Goal: Task Accomplishment & Management: Manage account settings

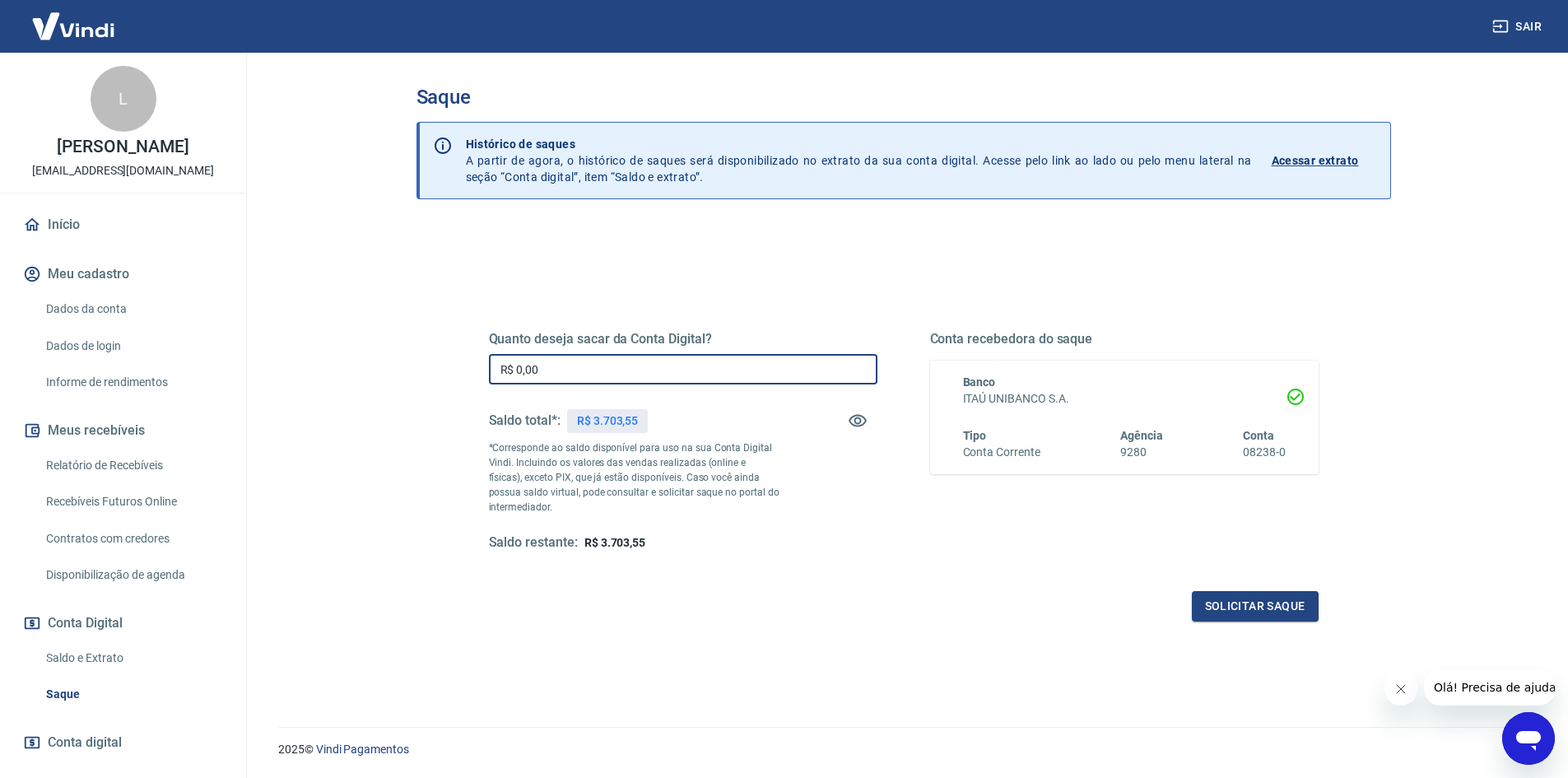
click at [612, 375] on input "R$ 0,00" at bounding box center [683, 369] width 388 height 30
type input "R$ 3.703,55"
click at [1248, 580] on div "Quanto deseja sacar da Conta Digital? R$ 3.703,55 ​ Saldo total*: R$ 3.703,55 *…" at bounding box center [903, 456] width 829 height 330
click at [1272, 596] on button "Solicitar saque" at bounding box center [1255, 606] width 127 height 30
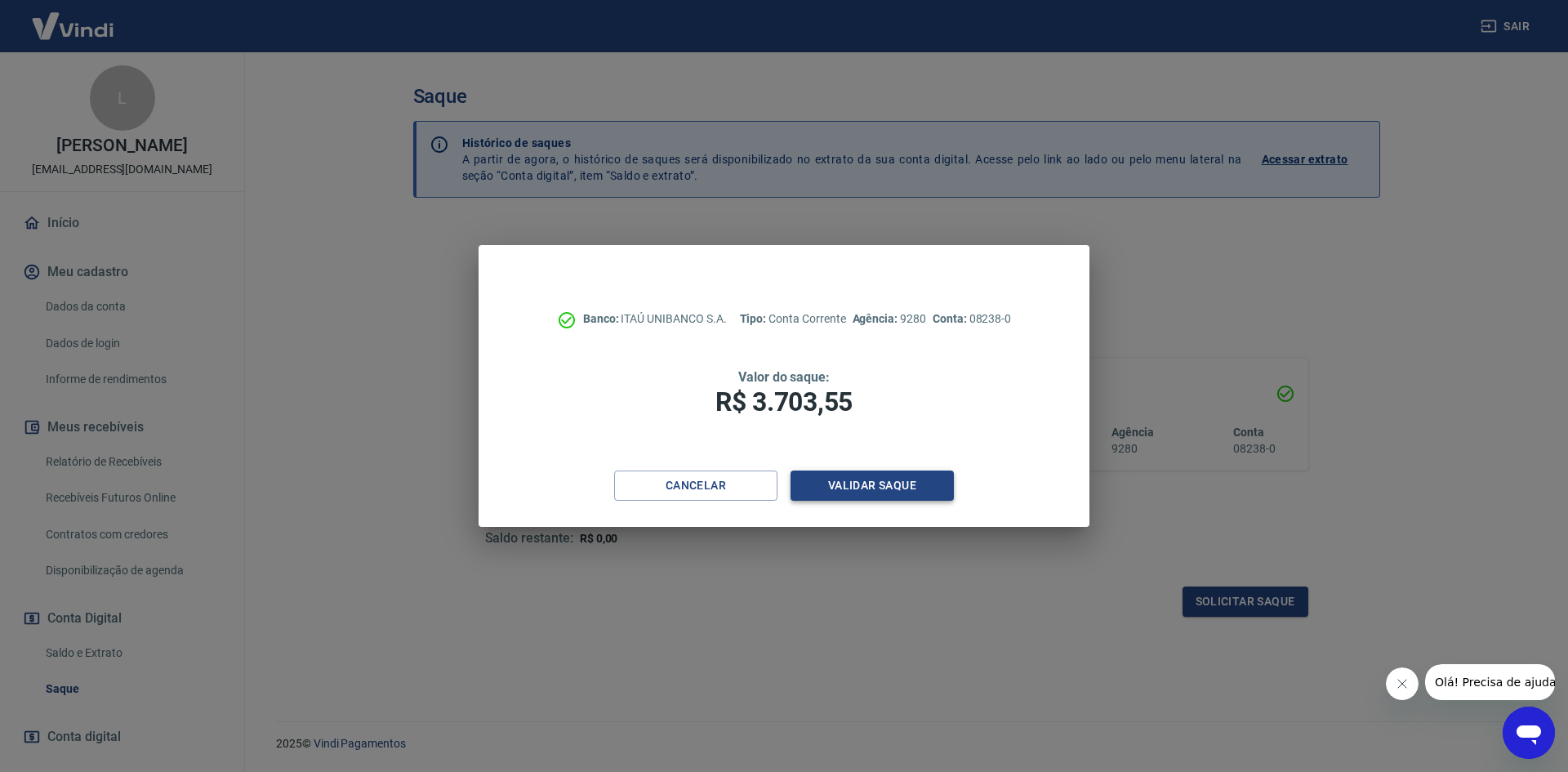
click at [893, 490] on button "Validar saque" at bounding box center [872, 485] width 164 height 30
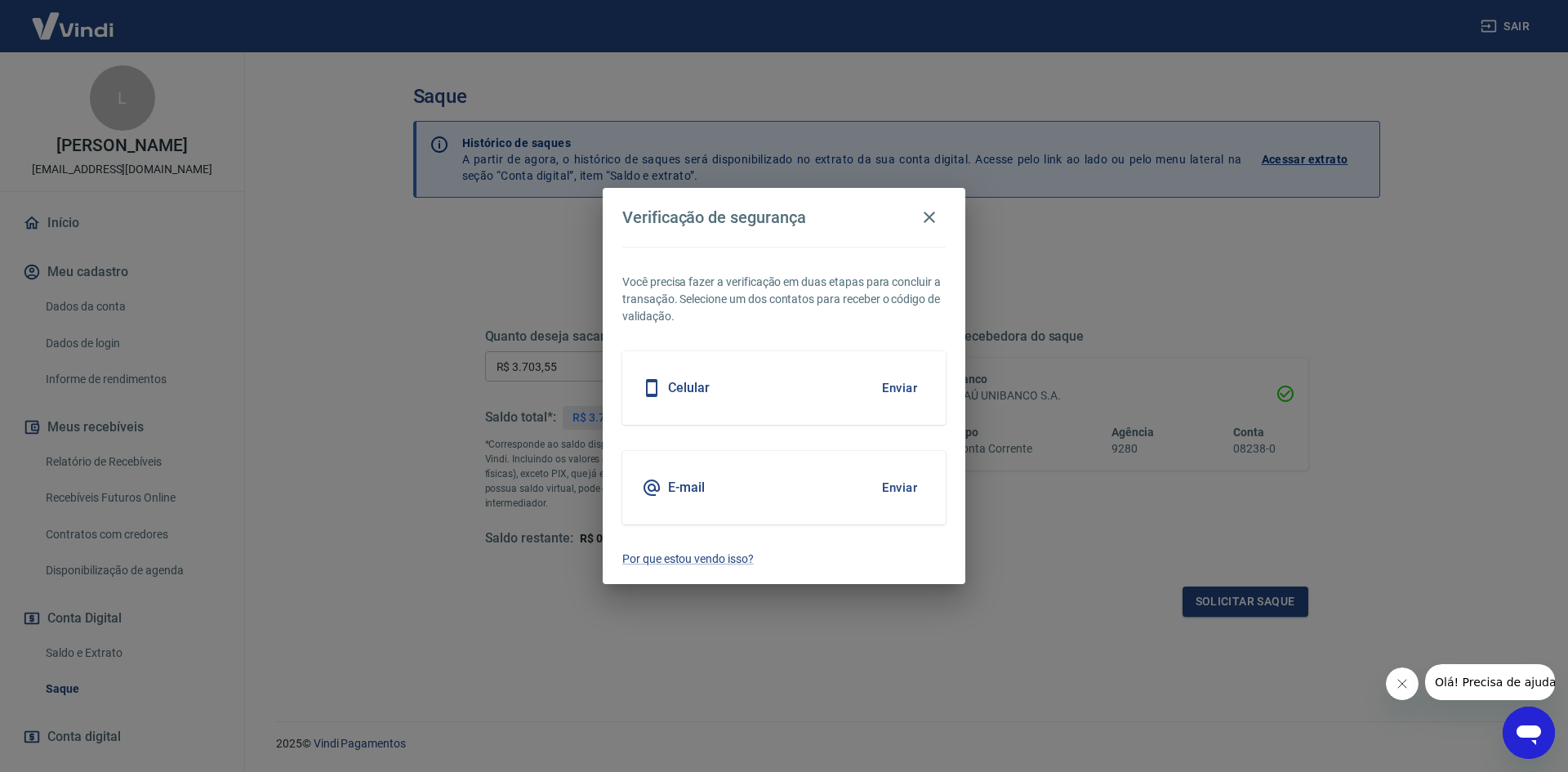
click at [897, 393] on button "Enviar" at bounding box center [900, 388] width 53 height 34
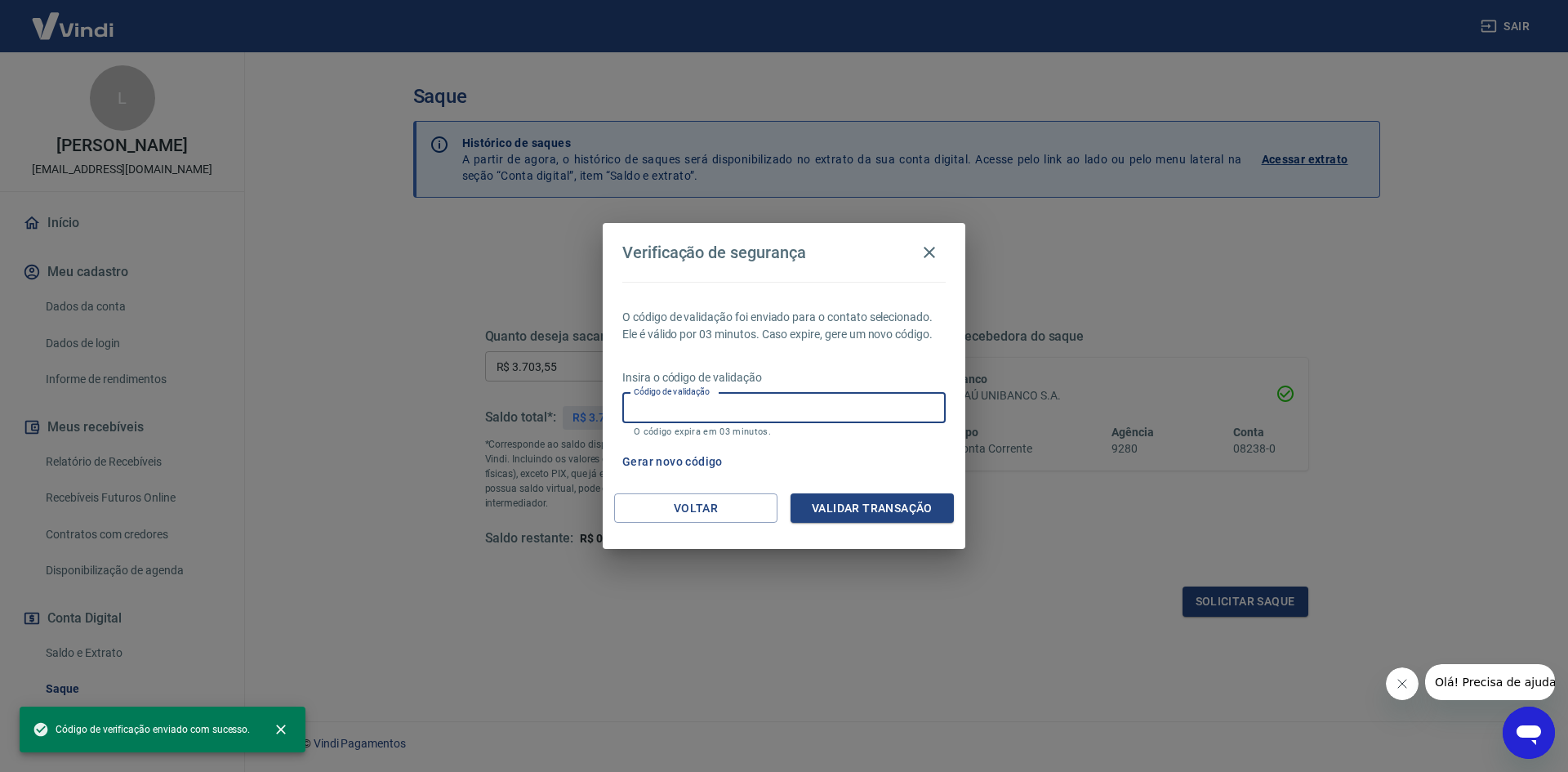
click at [853, 417] on input "Código de validação" at bounding box center [784, 408] width 323 height 30
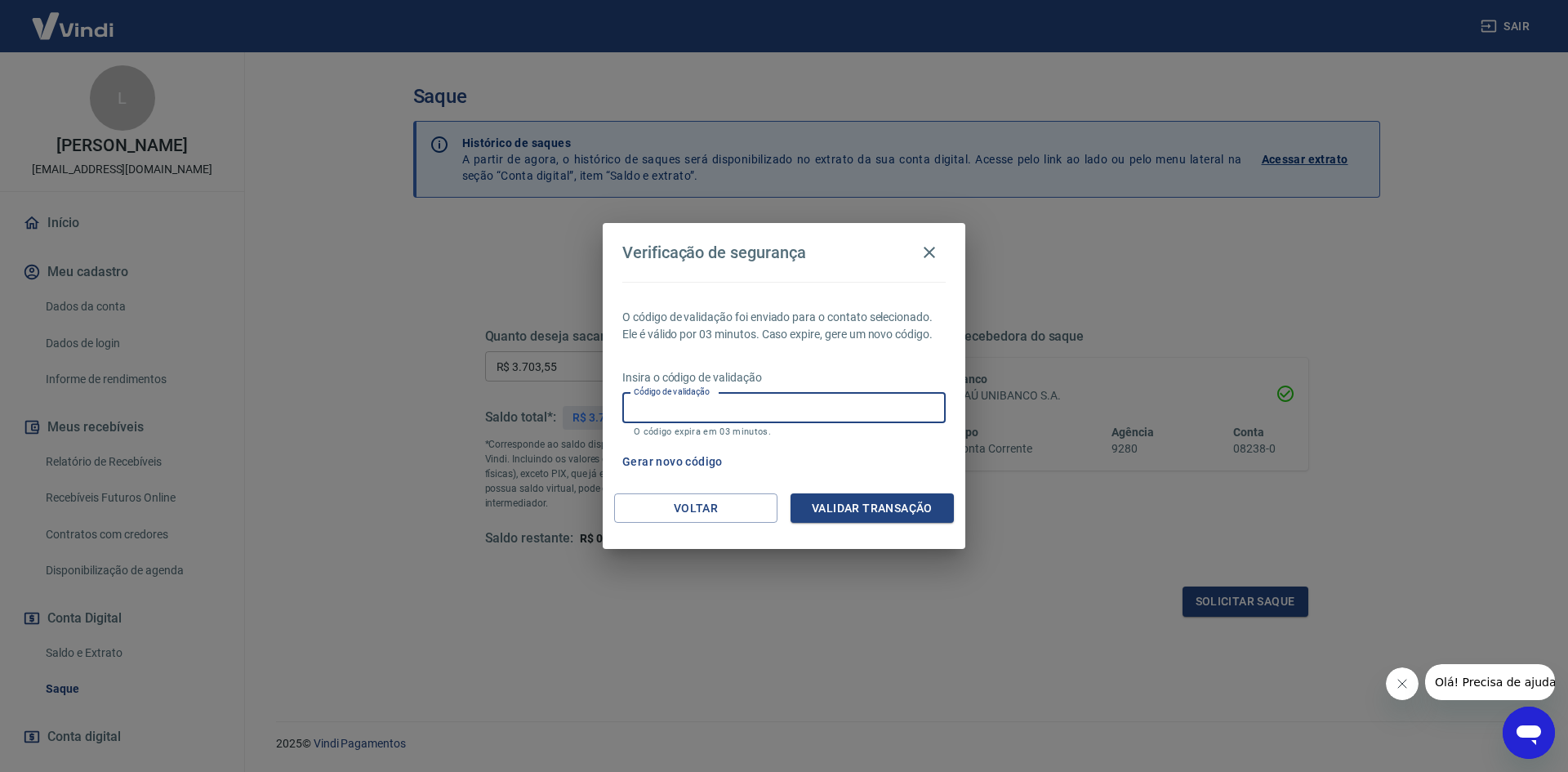
click at [786, 414] on input "Código de validação" at bounding box center [784, 408] width 323 height 30
type input "656316"
click at [882, 510] on button "Validar transação" at bounding box center [872, 508] width 164 height 30
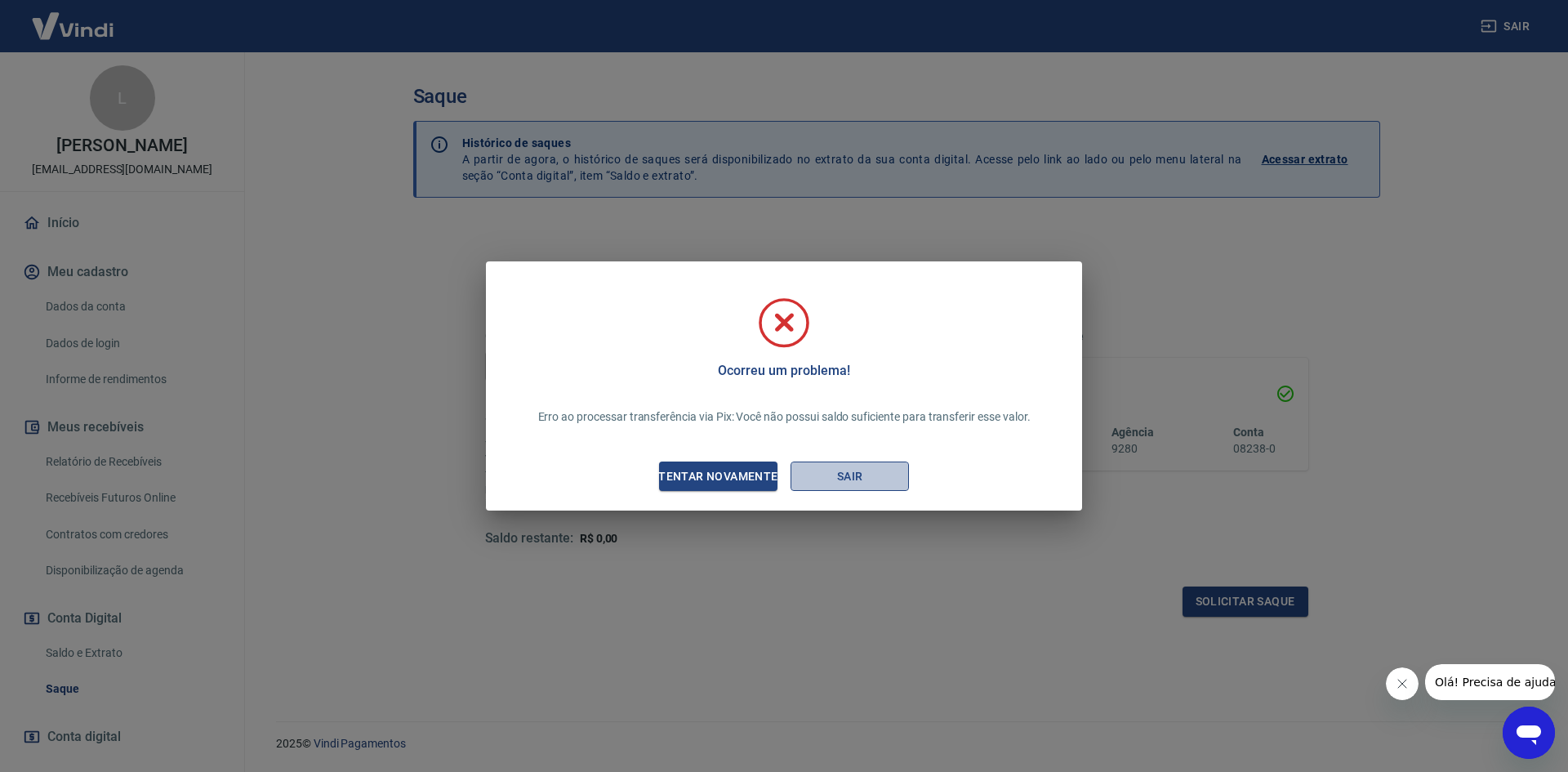
click at [838, 471] on button "Sair" at bounding box center [849, 476] width 119 height 30
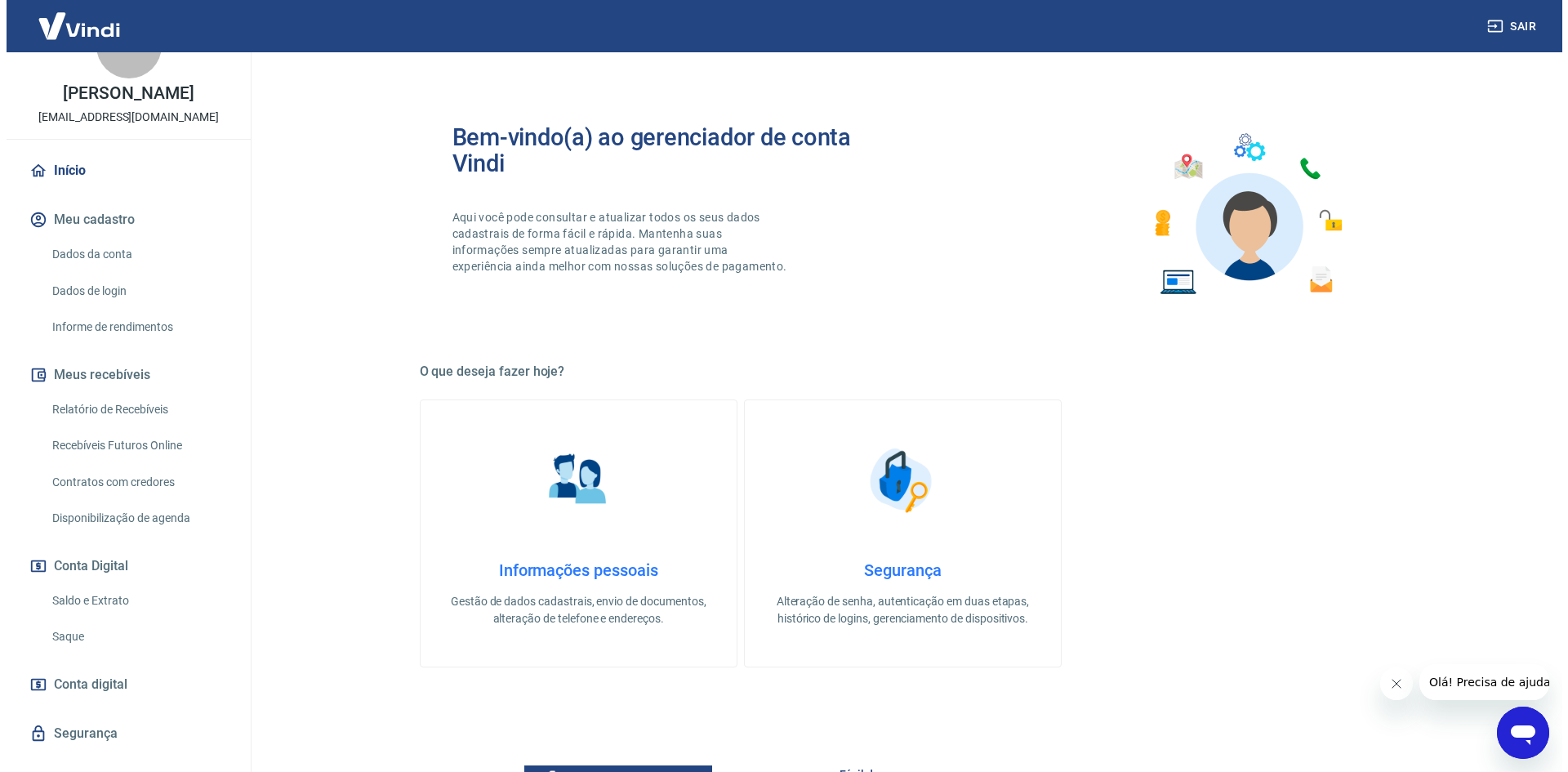
scroll to position [81, 0]
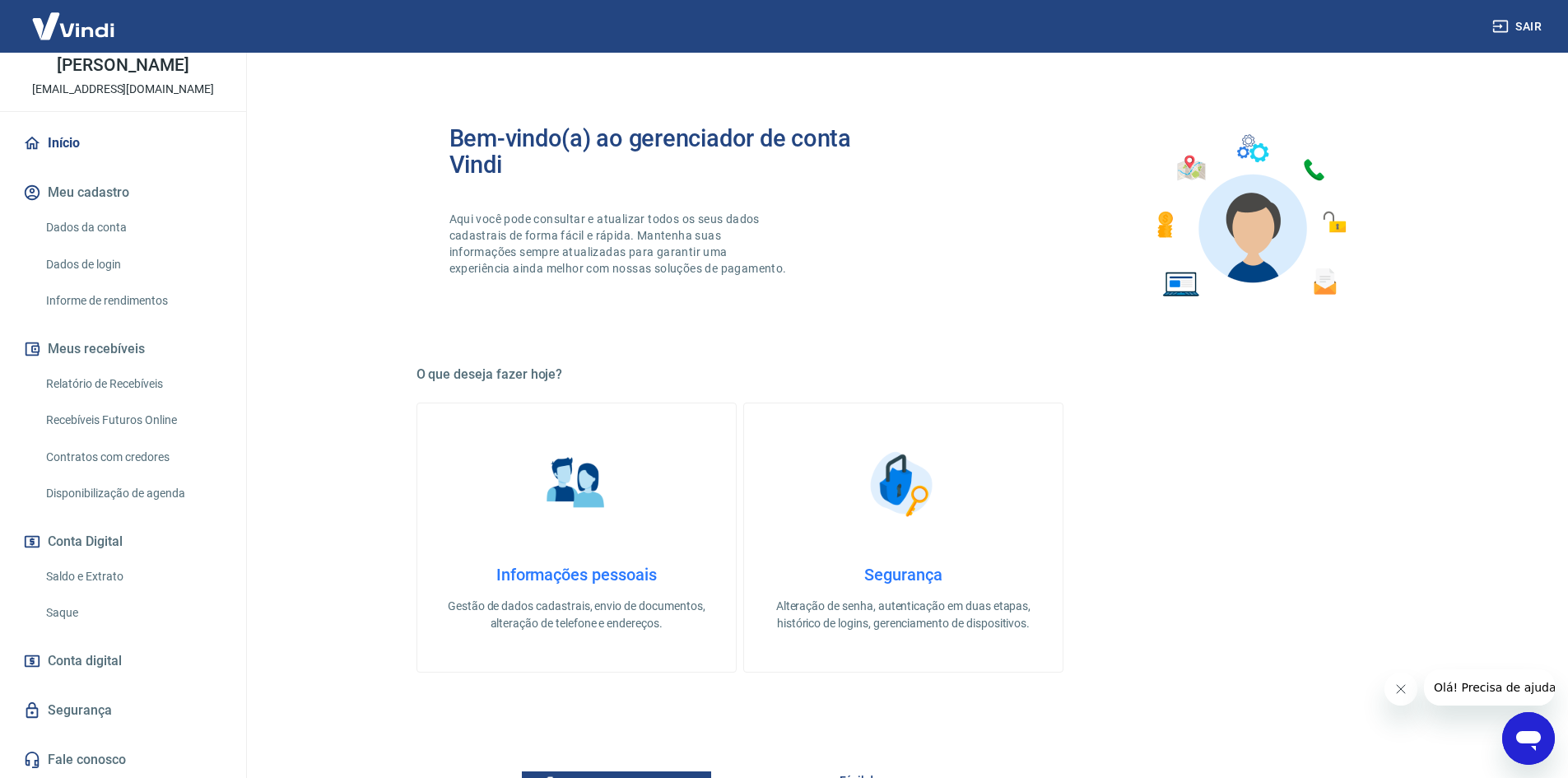
click at [114, 603] on link "Saque" at bounding box center [132, 612] width 186 height 34
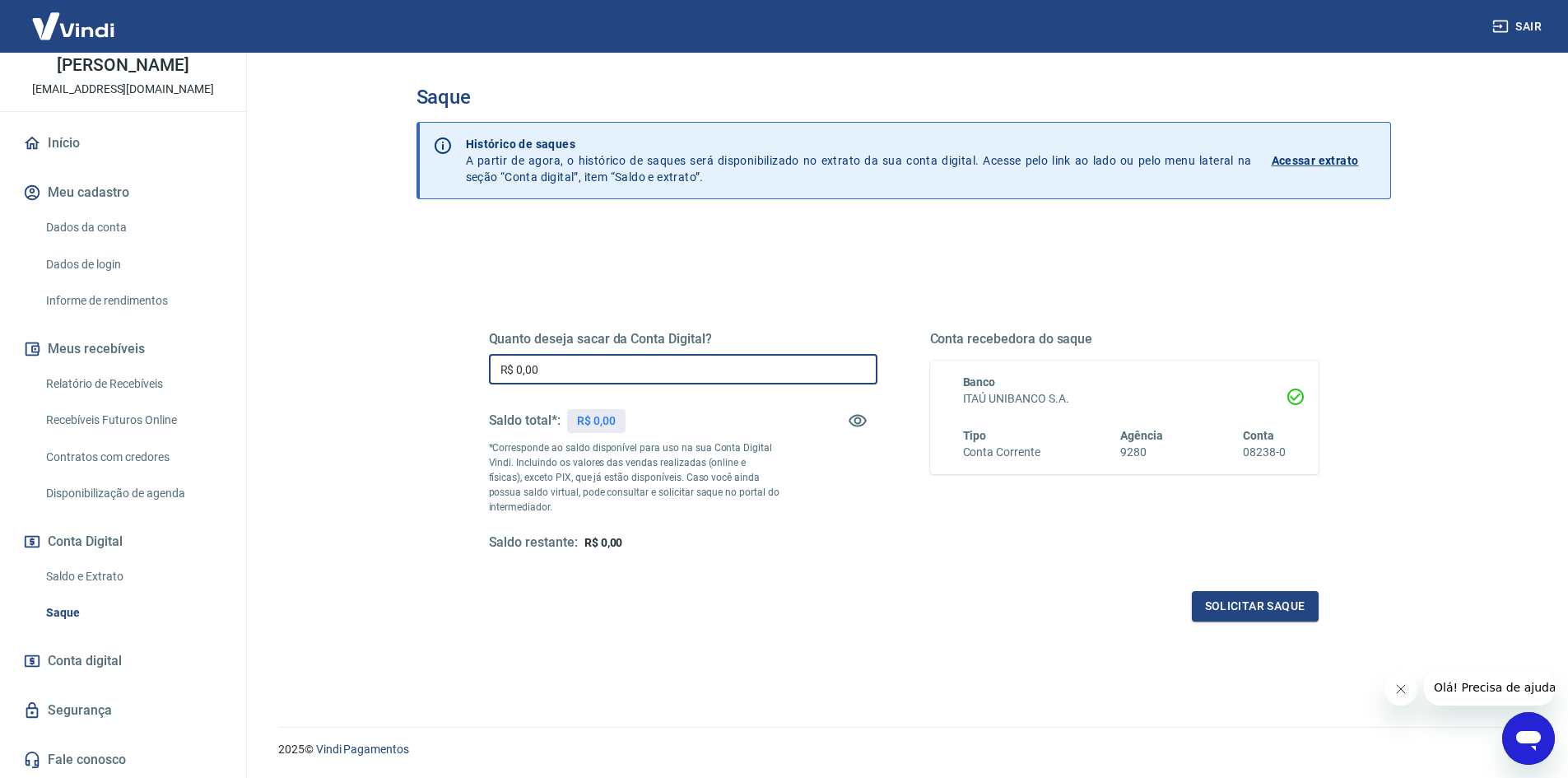
click at [600, 364] on input "R$ 0,00" at bounding box center [683, 369] width 388 height 30
type input "R$ 3.644,36"
click at [1263, 604] on button "Solicitar saque" at bounding box center [1255, 606] width 127 height 30
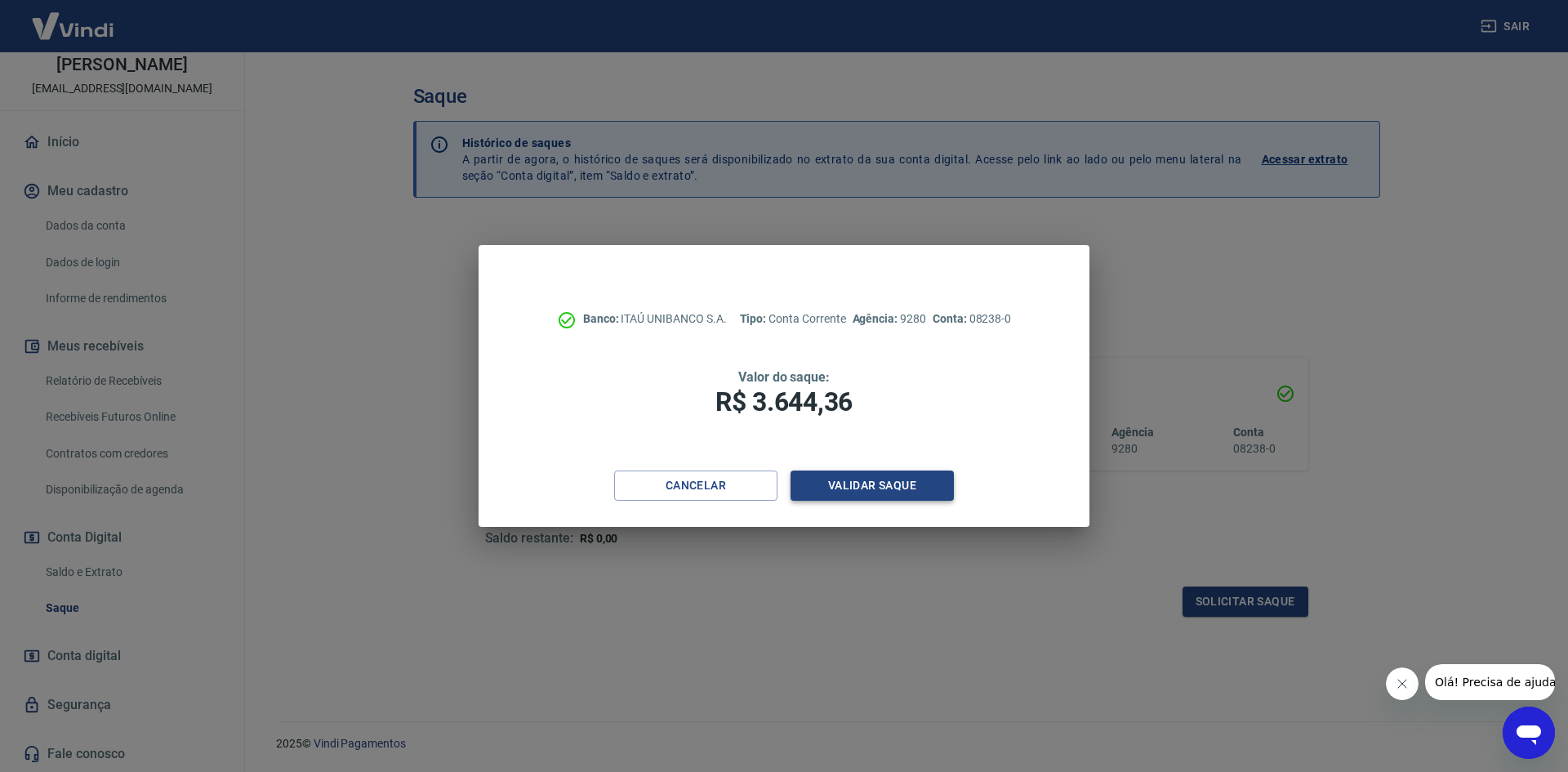
click at [850, 485] on button "Validar saque" at bounding box center [872, 485] width 164 height 30
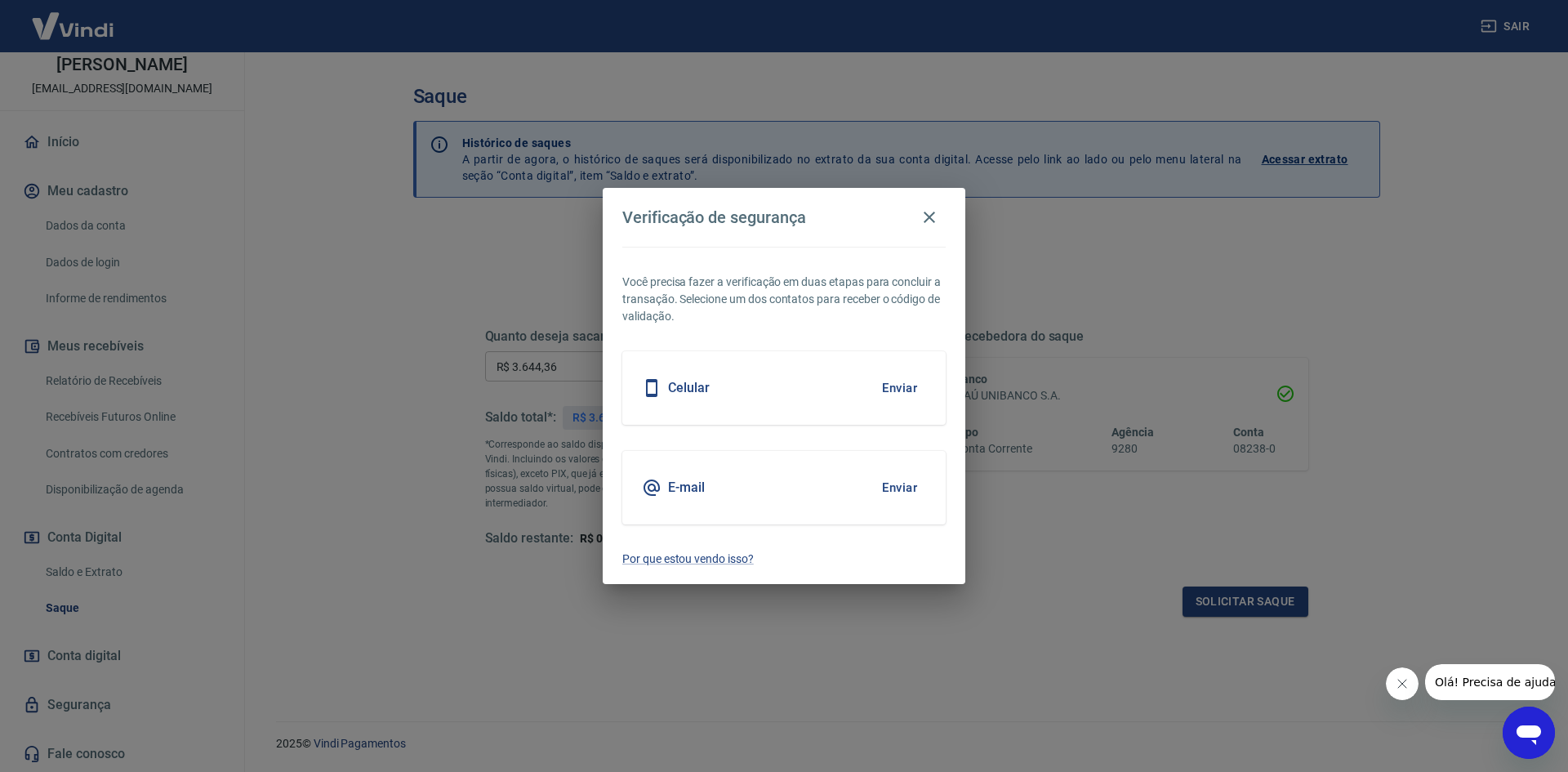
drag, startPoint x: 900, startPoint y: 409, endPoint x: 900, endPoint y: 398, distance: 11.0
click at [900, 401] on div "Celular Enviar" at bounding box center [784, 388] width 323 height 73
click at [900, 389] on button "Enviar" at bounding box center [900, 388] width 53 height 34
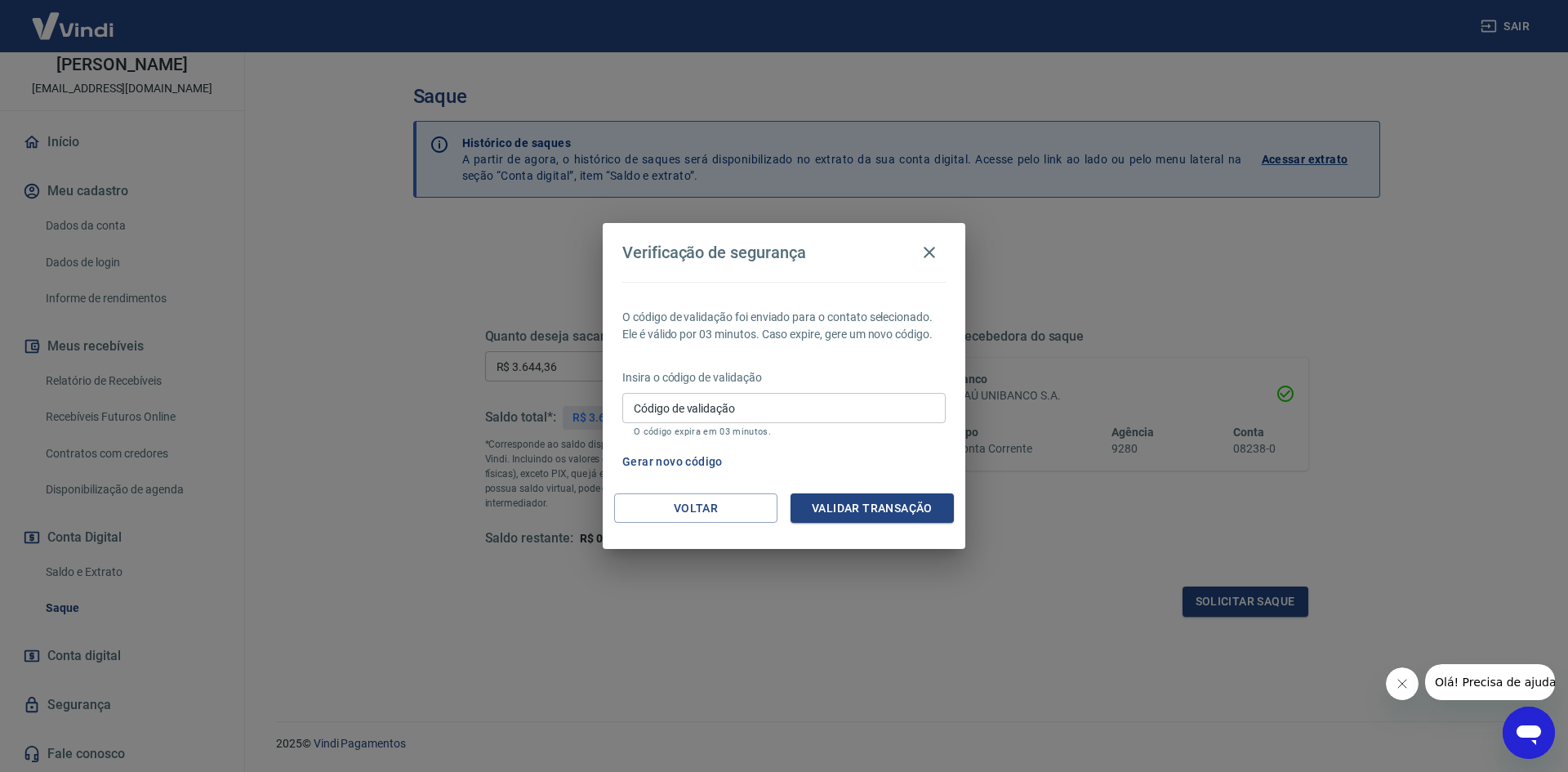
click at [773, 403] on input "Código de validação" at bounding box center [784, 408] width 323 height 30
click at [752, 410] on input "Código de validação" at bounding box center [784, 408] width 323 height 30
type input "580298"
click at [875, 514] on button "Validar transação" at bounding box center [872, 508] width 164 height 30
